Goal: Task Accomplishment & Management: Complete application form

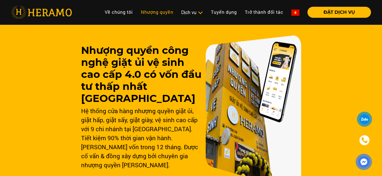
click at [162, 10] on link "Nhượng quyền" at bounding box center [157, 12] width 40 height 11
click at [160, 13] on link "Nhượng quyền" at bounding box center [157, 12] width 40 height 11
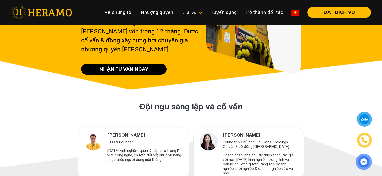
scroll to position [100, 0]
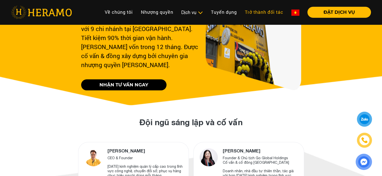
click at [264, 11] on link "Trở thành đối tác" at bounding box center [264, 12] width 46 height 11
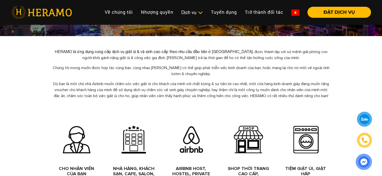
scroll to position [251, 0]
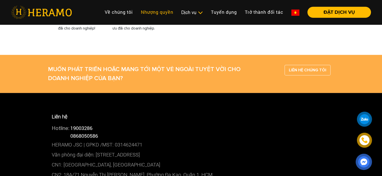
click at [174, 15] on link "Nhượng quyền" at bounding box center [157, 12] width 40 height 11
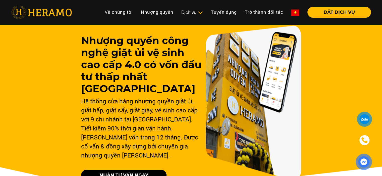
scroll to position [50, 0]
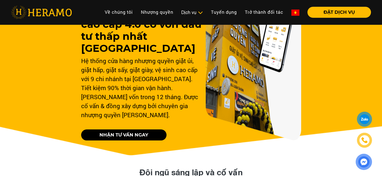
click at [155, 130] on link "NHẬN TƯ VẤN NGAY" at bounding box center [123, 135] width 85 height 11
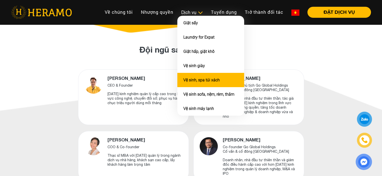
scroll to position [176, 0]
